Goal: Information Seeking & Learning: Learn about a topic

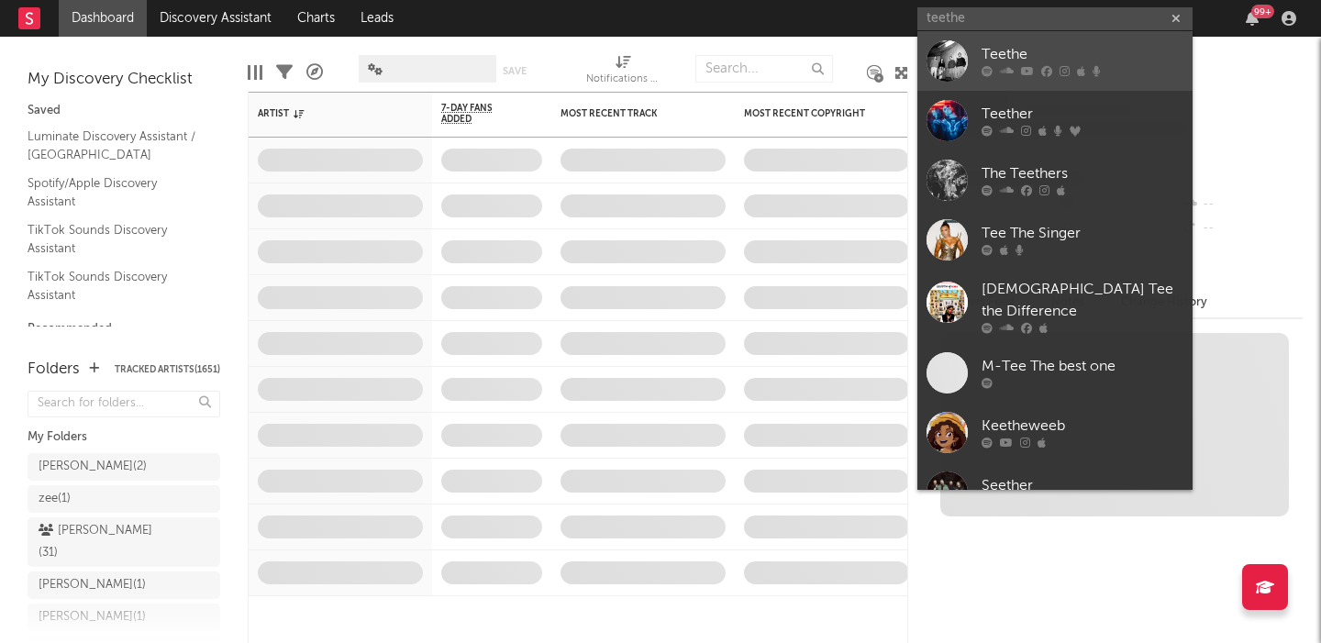
type input "teethe"
click at [1091, 56] on div "Teethe" at bounding box center [1083, 55] width 202 height 22
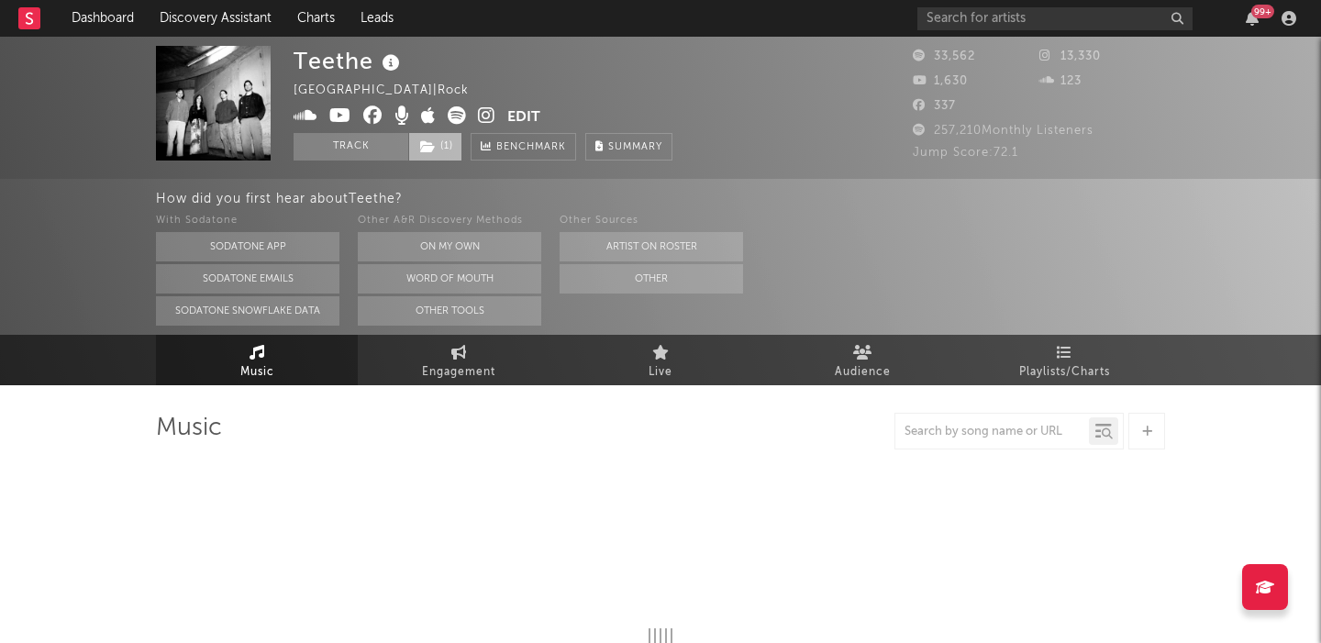
click at [429, 152] on icon at bounding box center [428, 146] width 16 height 13
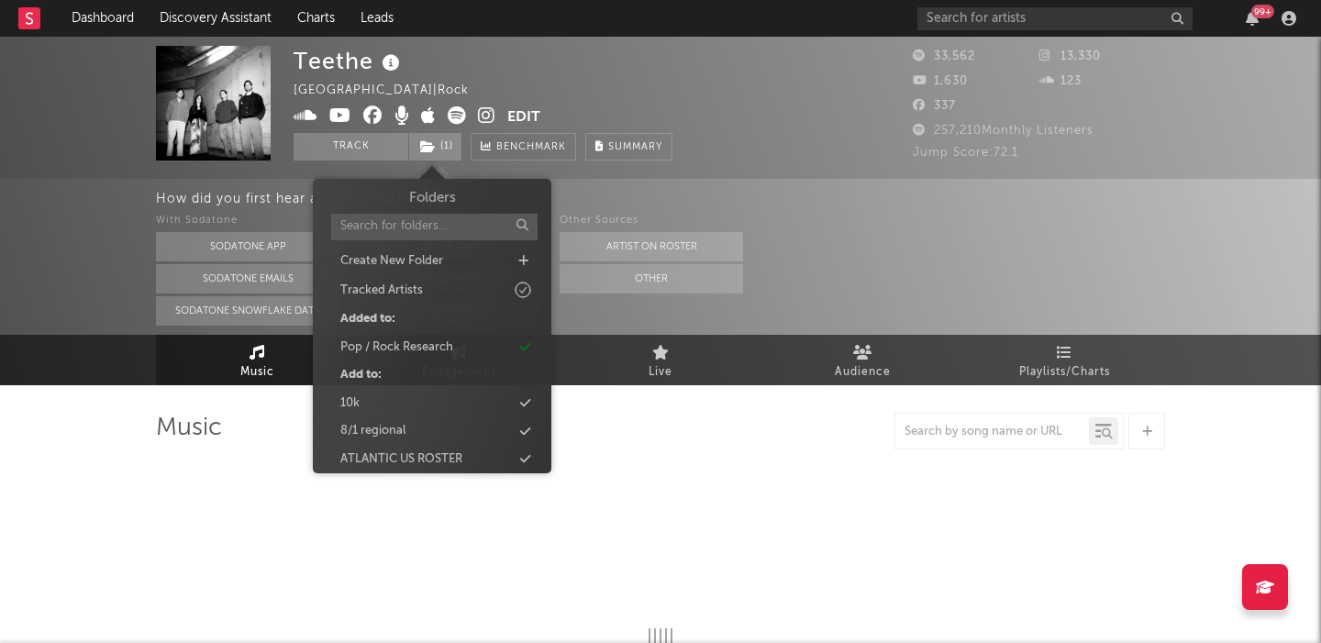
select select "6m"
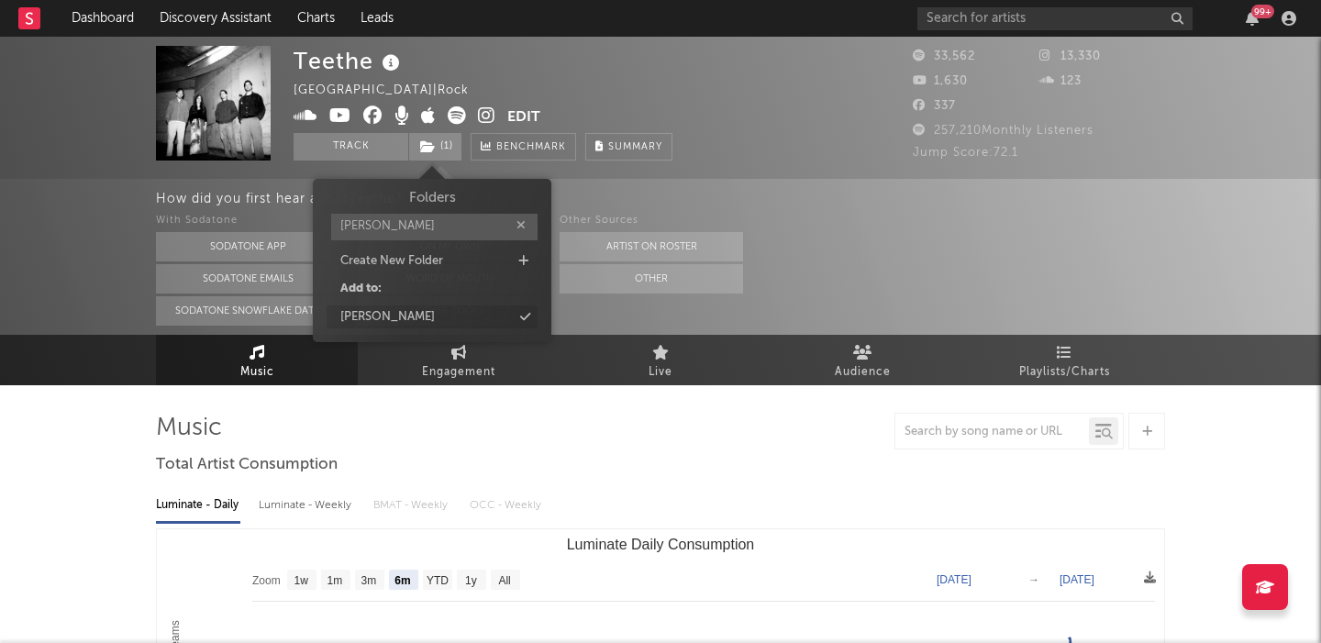
type input "[PERSON_NAME]"
click at [442, 317] on div "[PERSON_NAME]" at bounding box center [432, 317] width 211 height 24
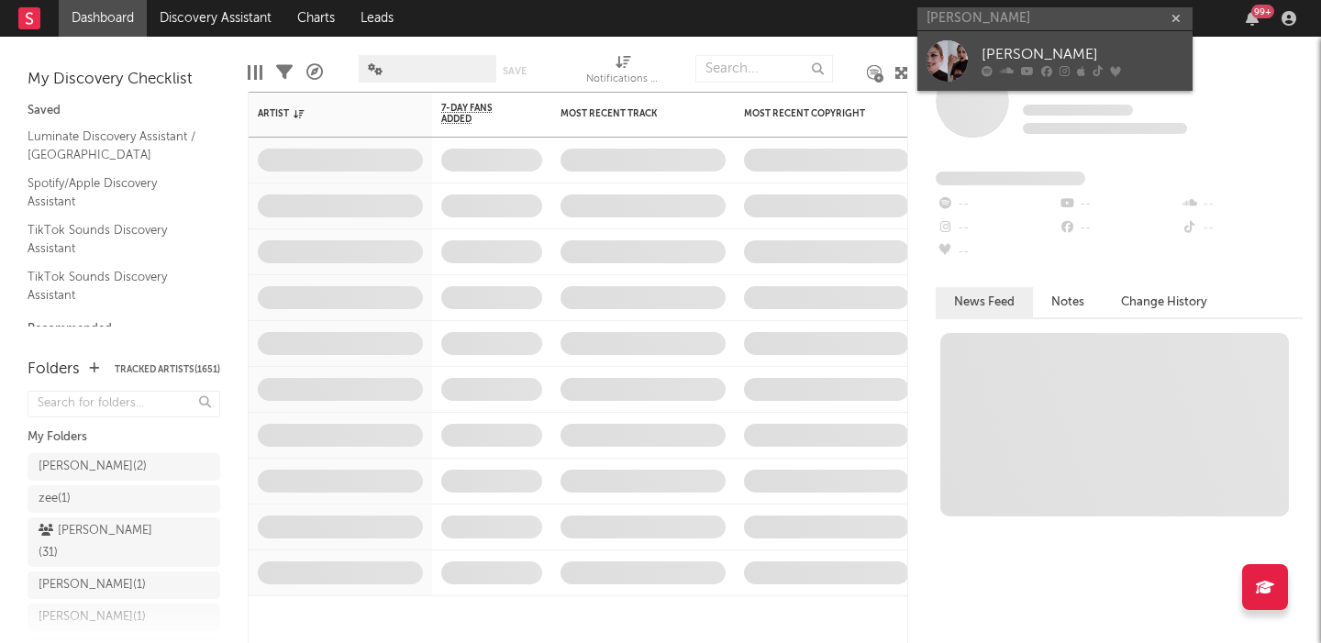
type input "[PERSON_NAME]"
click at [1080, 44] on div "[PERSON_NAME]" at bounding box center [1083, 55] width 202 height 22
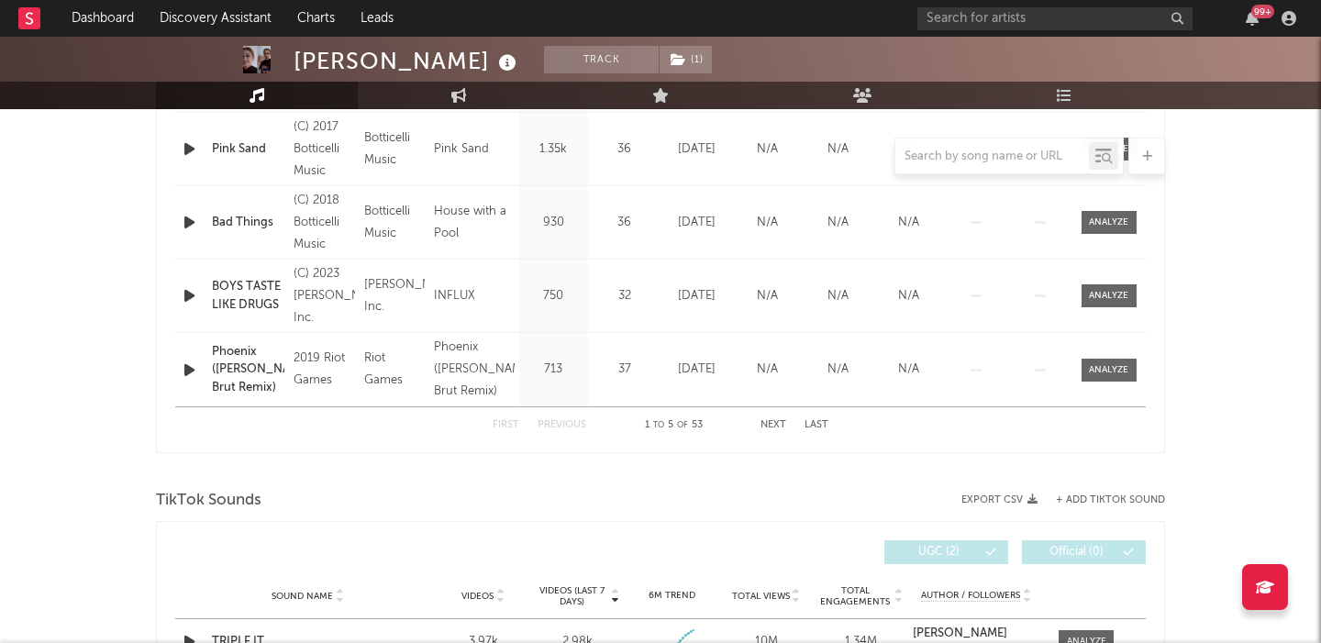
select select "6m"
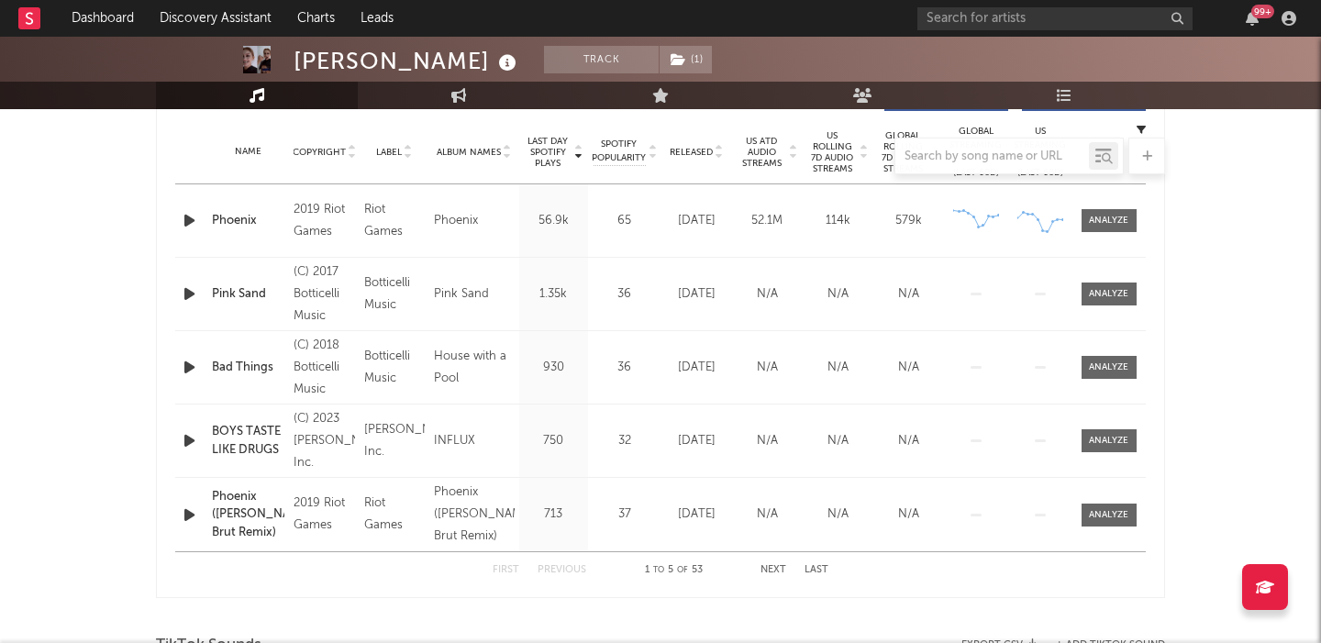
scroll to position [1289, 0]
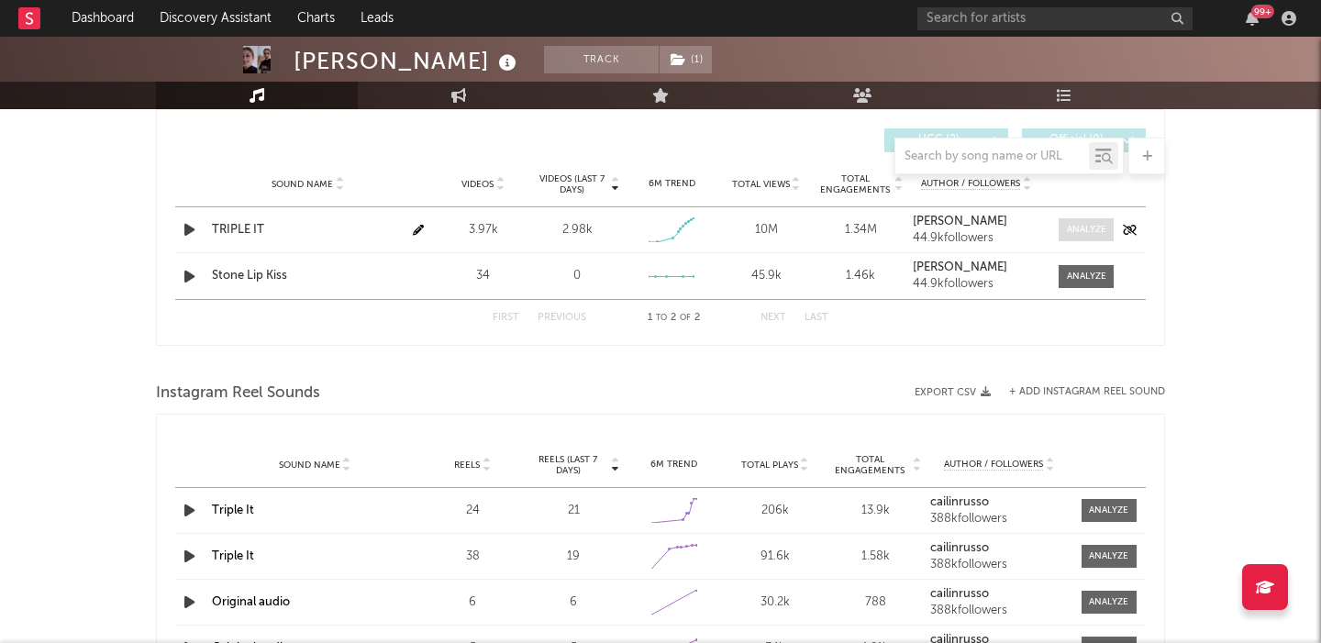
click at [1084, 228] on div at bounding box center [1086, 230] width 39 height 14
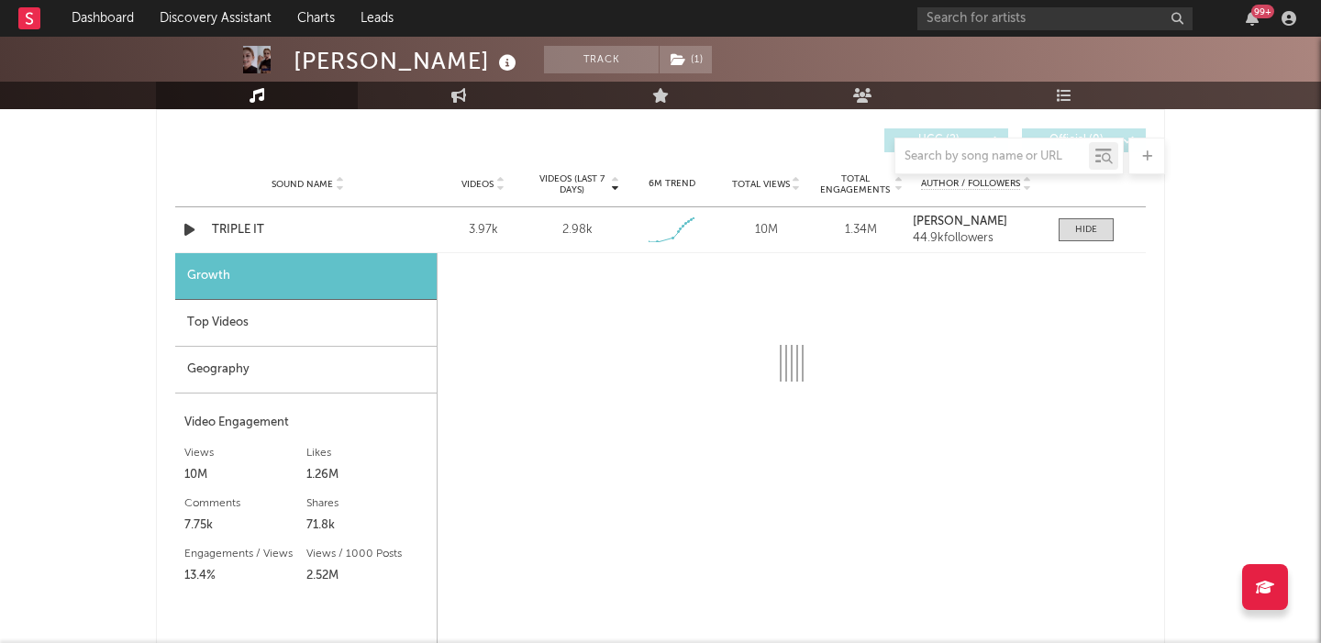
select select "1w"
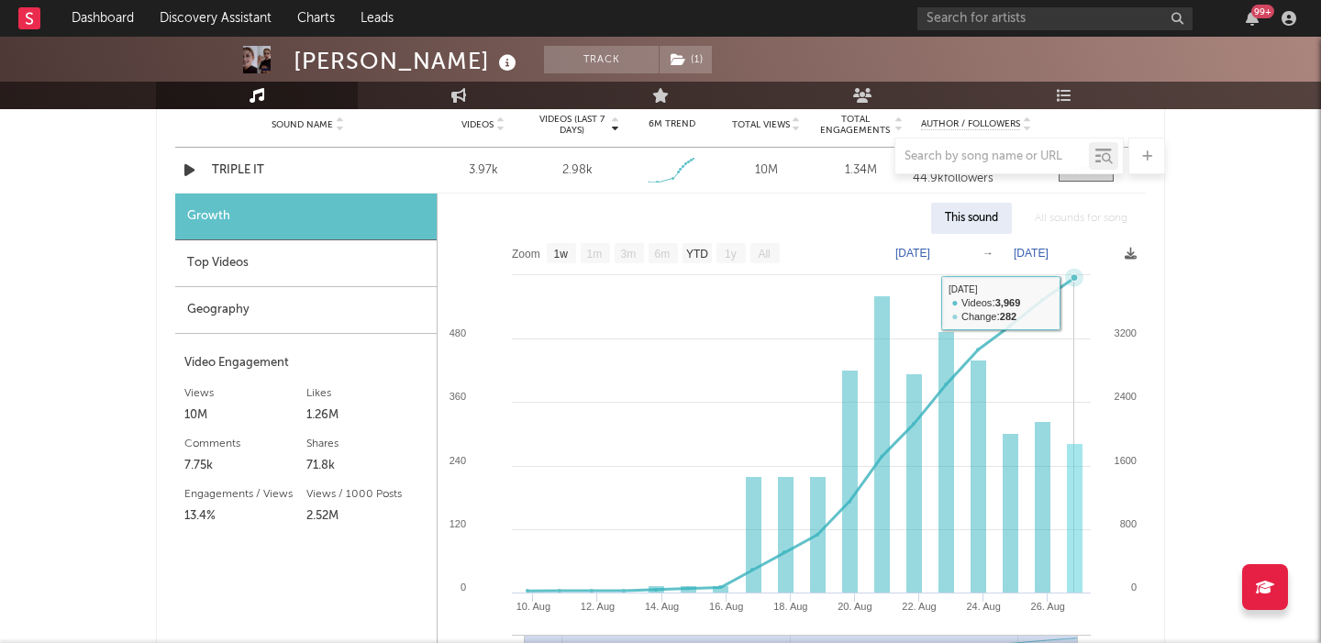
scroll to position [1343, 0]
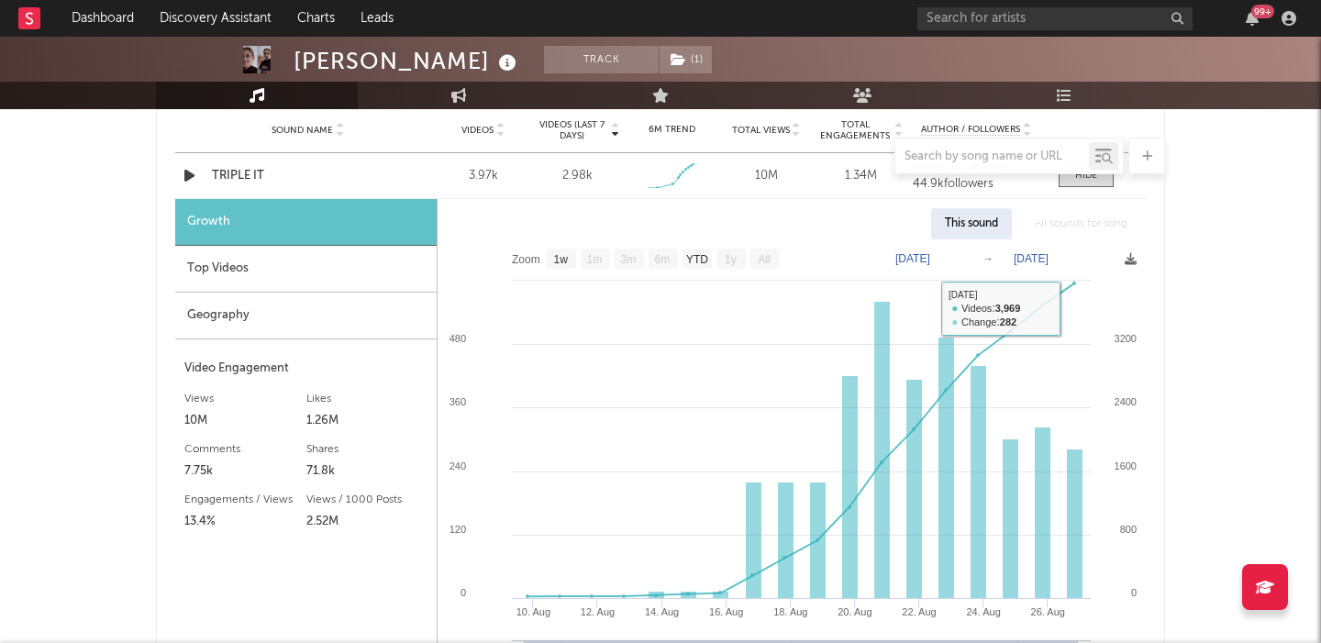
click at [261, 173] on div at bounding box center [660, 156] width 1009 height 37
click at [246, 176] on div "TRIPLE IT" at bounding box center [308, 176] width 192 height 18
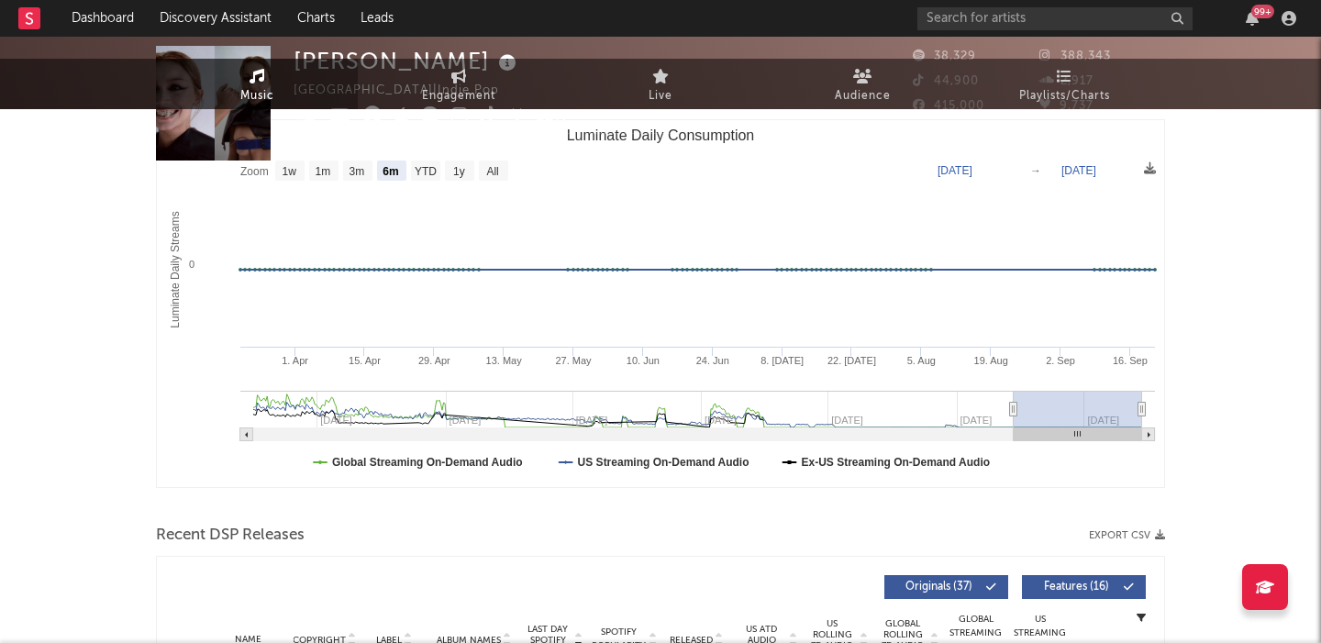
scroll to position [0, 0]
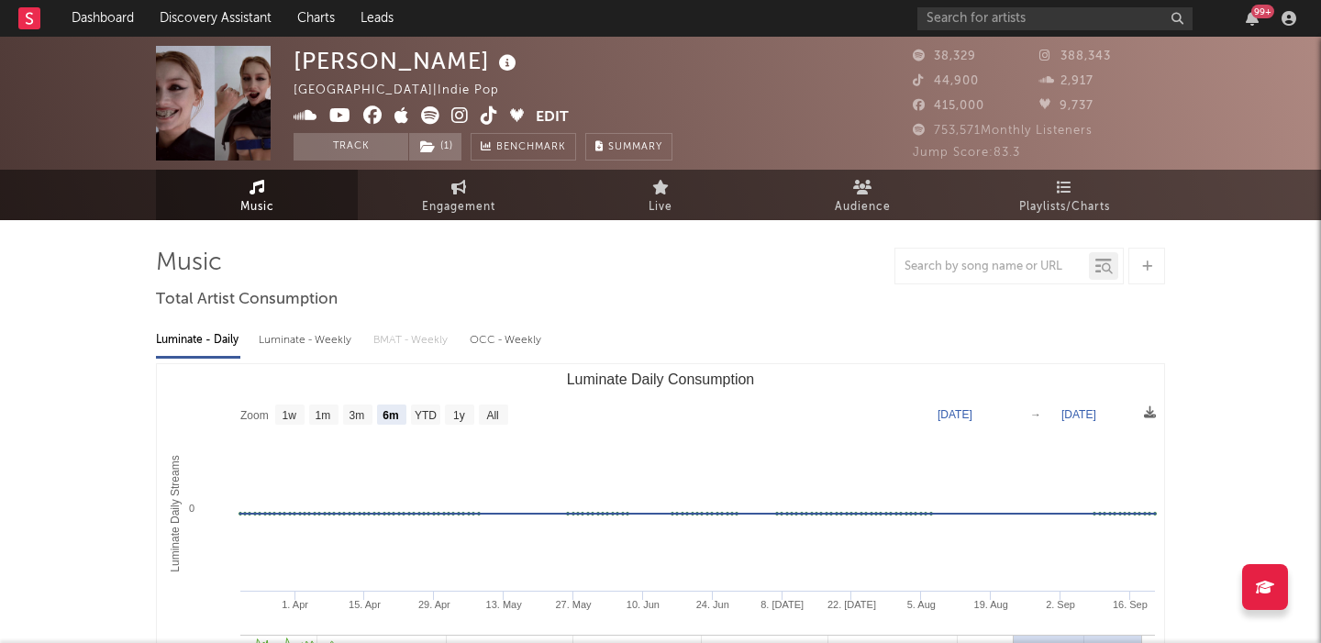
click at [490, 112] on icon at bounding box center [489, 115] width 17 height 18
click at [486, 417] on text "All" at bounding box center [492, 415] width 12 height 13
select select "All"
type input "[DATE]"
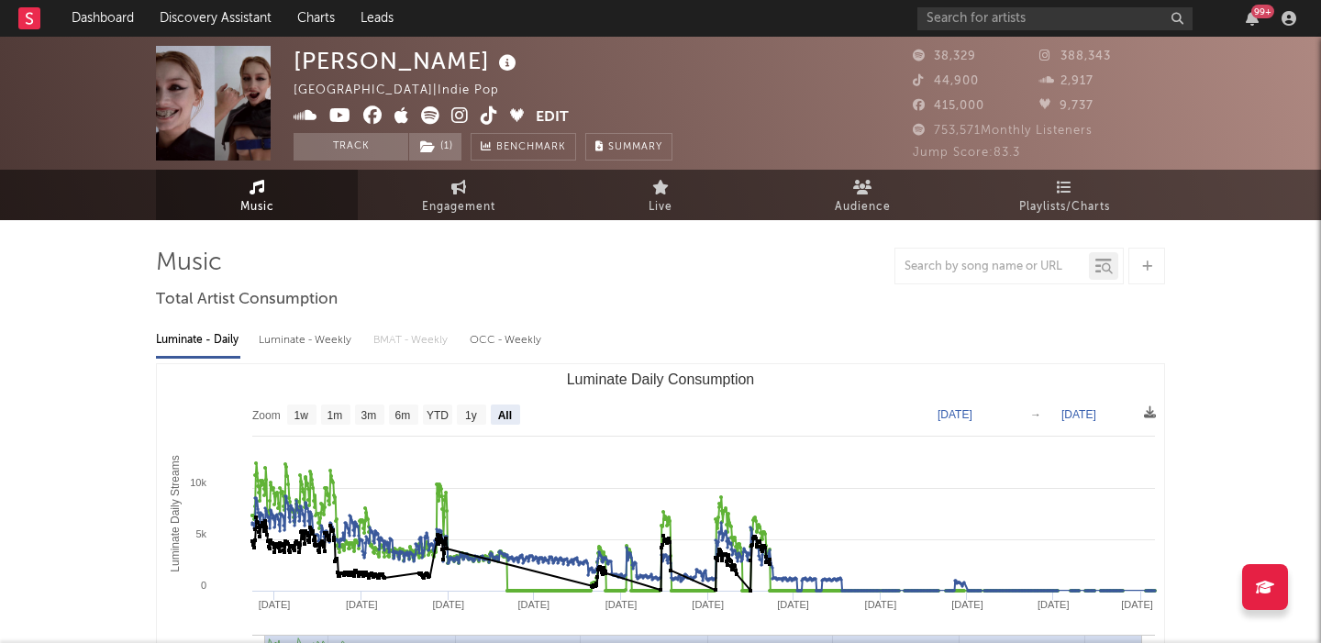
click at [314, 339] on div "Luminate - Weekly" at bounding box center [307, 340] width 96 height 31
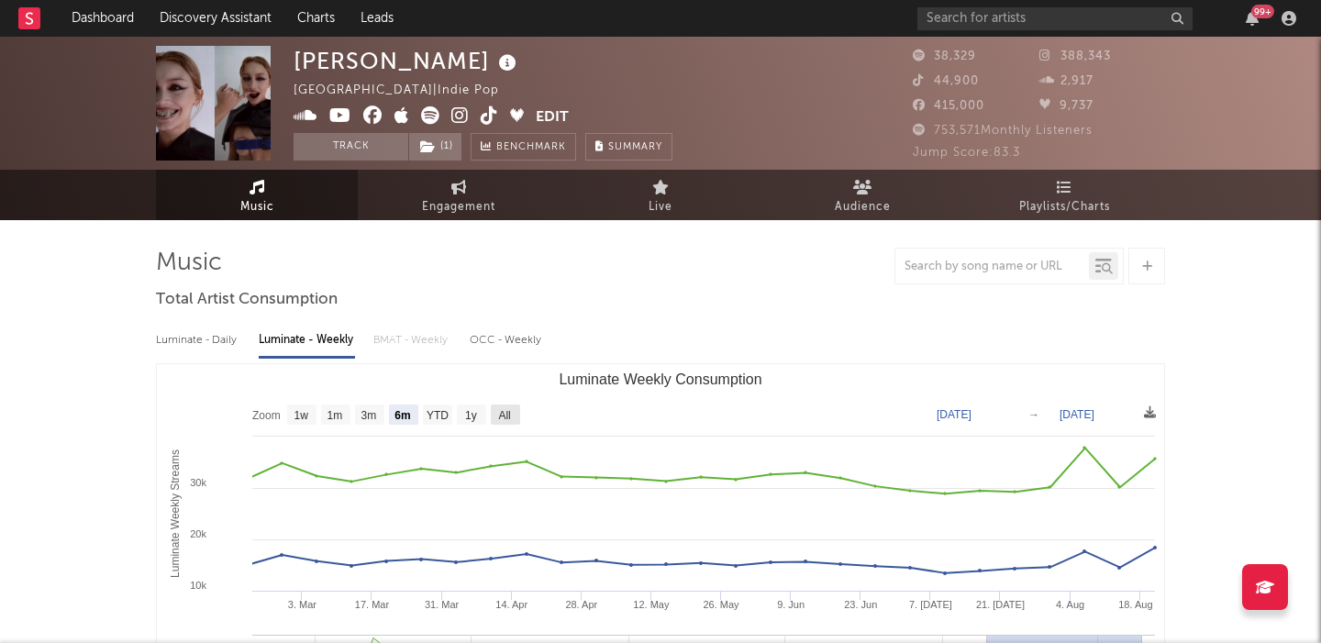
click at [506, 416] on text "All" at bounding box center [504, 415] width 12 height 13
select select "All"
type input "[DATE]"
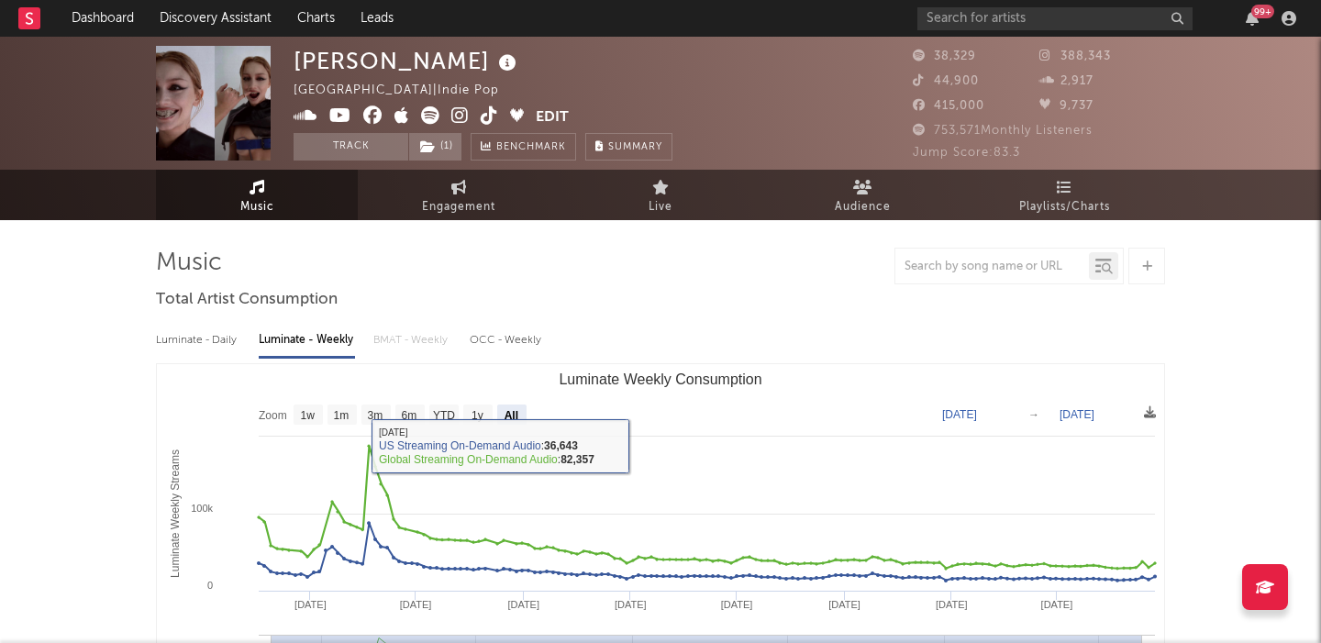
click at [194, 338] on div "Luminate - Daily" at bounding box center [198, 340] width 84 height 31
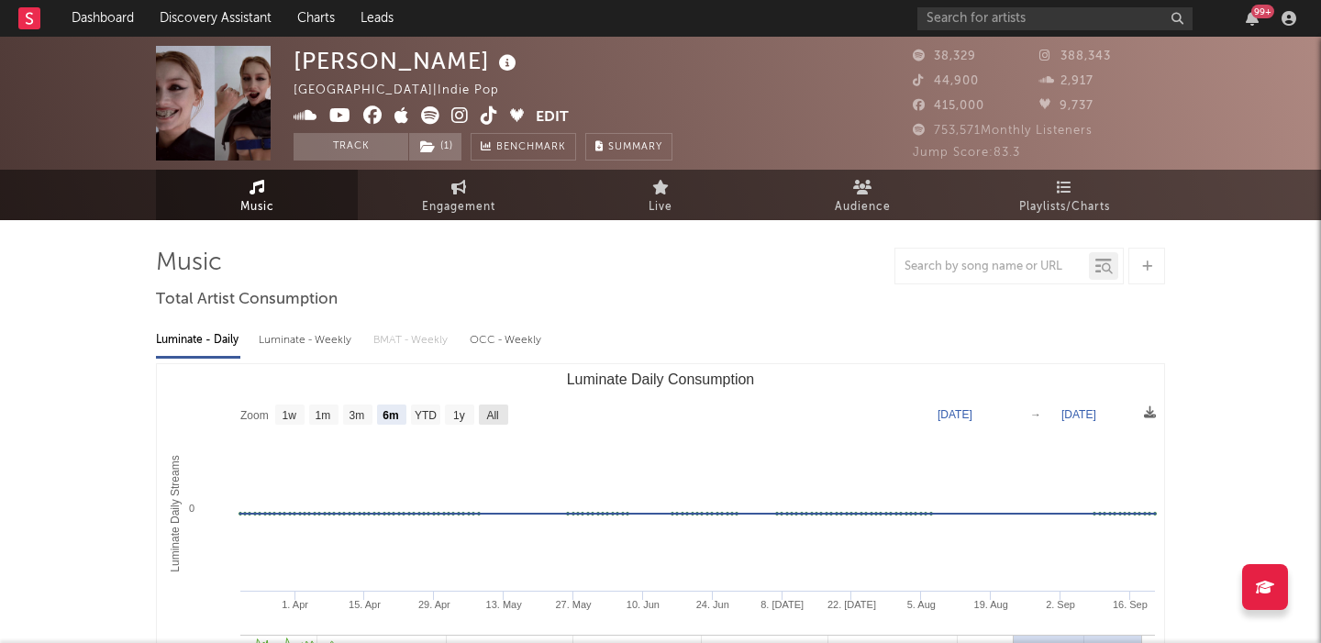
click at [494, 424] on rect "Luminate Daily Consumption" at bounding box center [493, 415] width 29 height 20
select select "All"
type input "[DATE]"
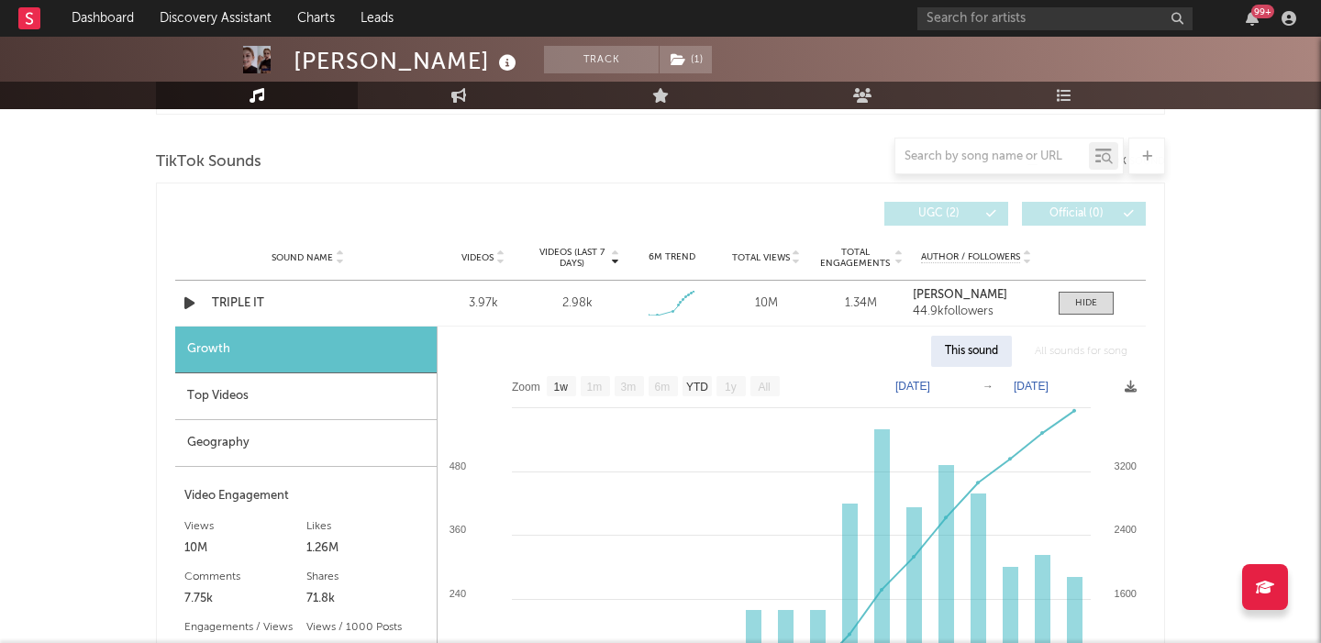
scroll to position [1221, 0]
